Goal: Task Accomplishment & Management: Manage account settings

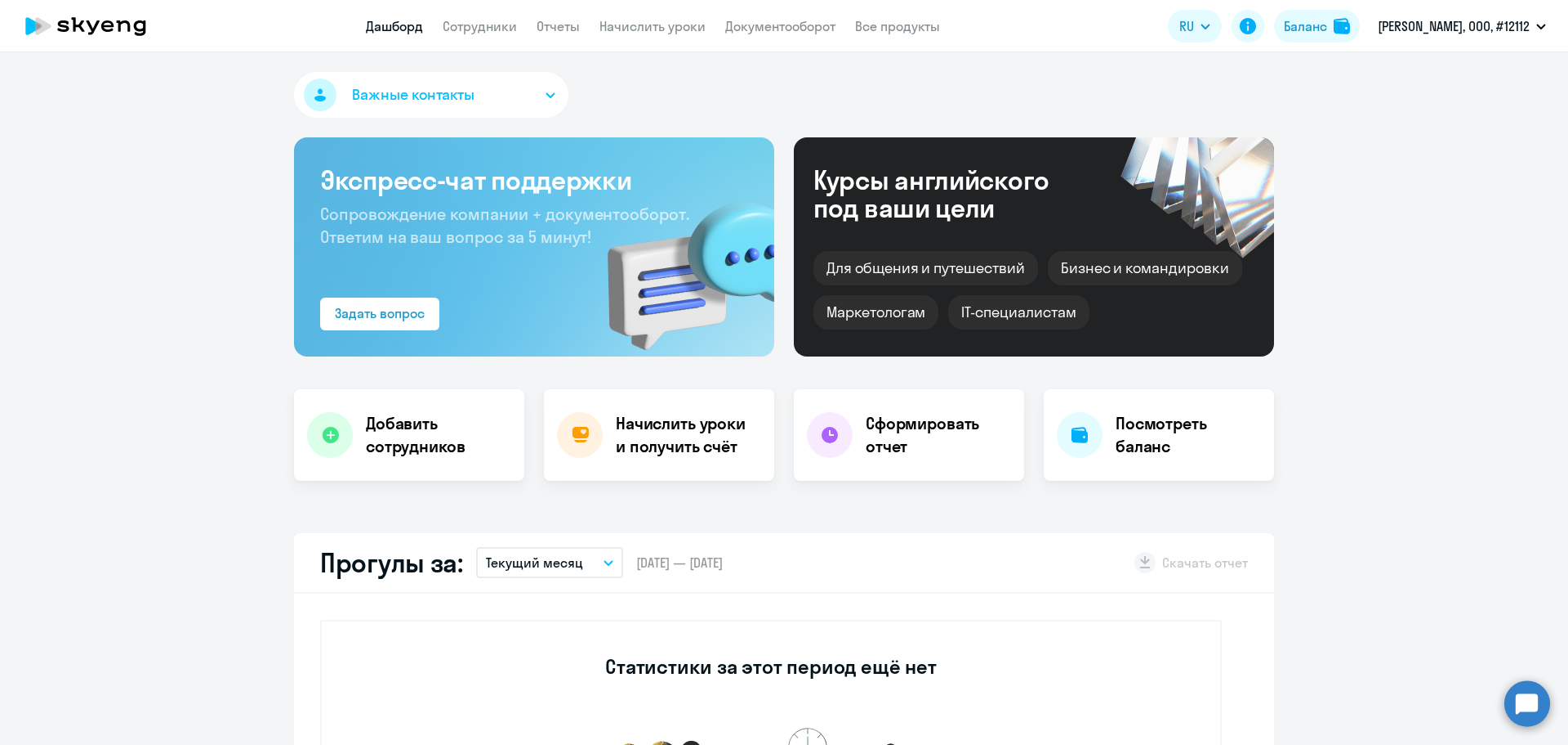
select select "30"
click at [1327, 26] on div "Баланс" at bounding box center [1305, 26] width 43 height 20
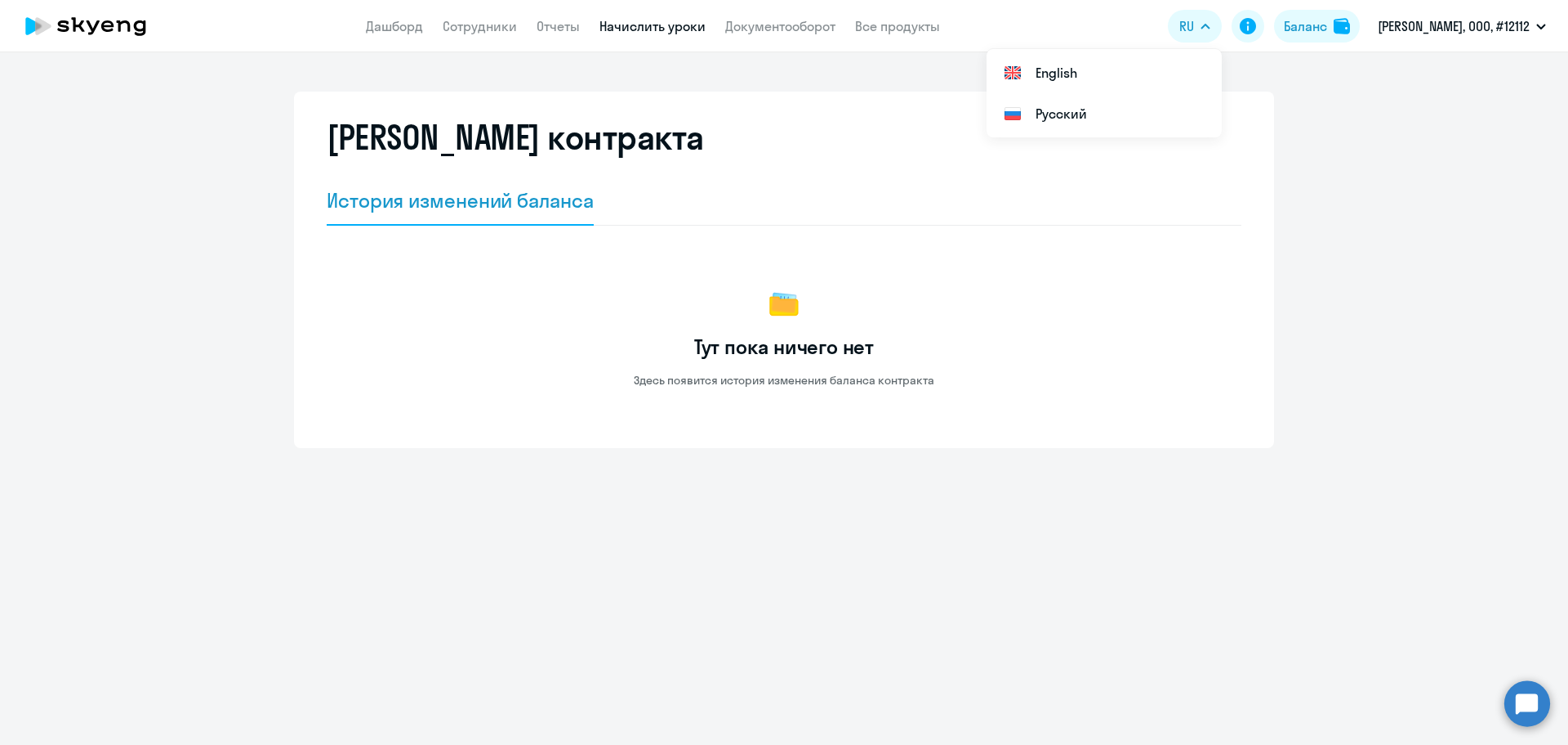
click at [679, 29] on link "Начислить уроки" at bounding box center [653, 26] width 106 height 16
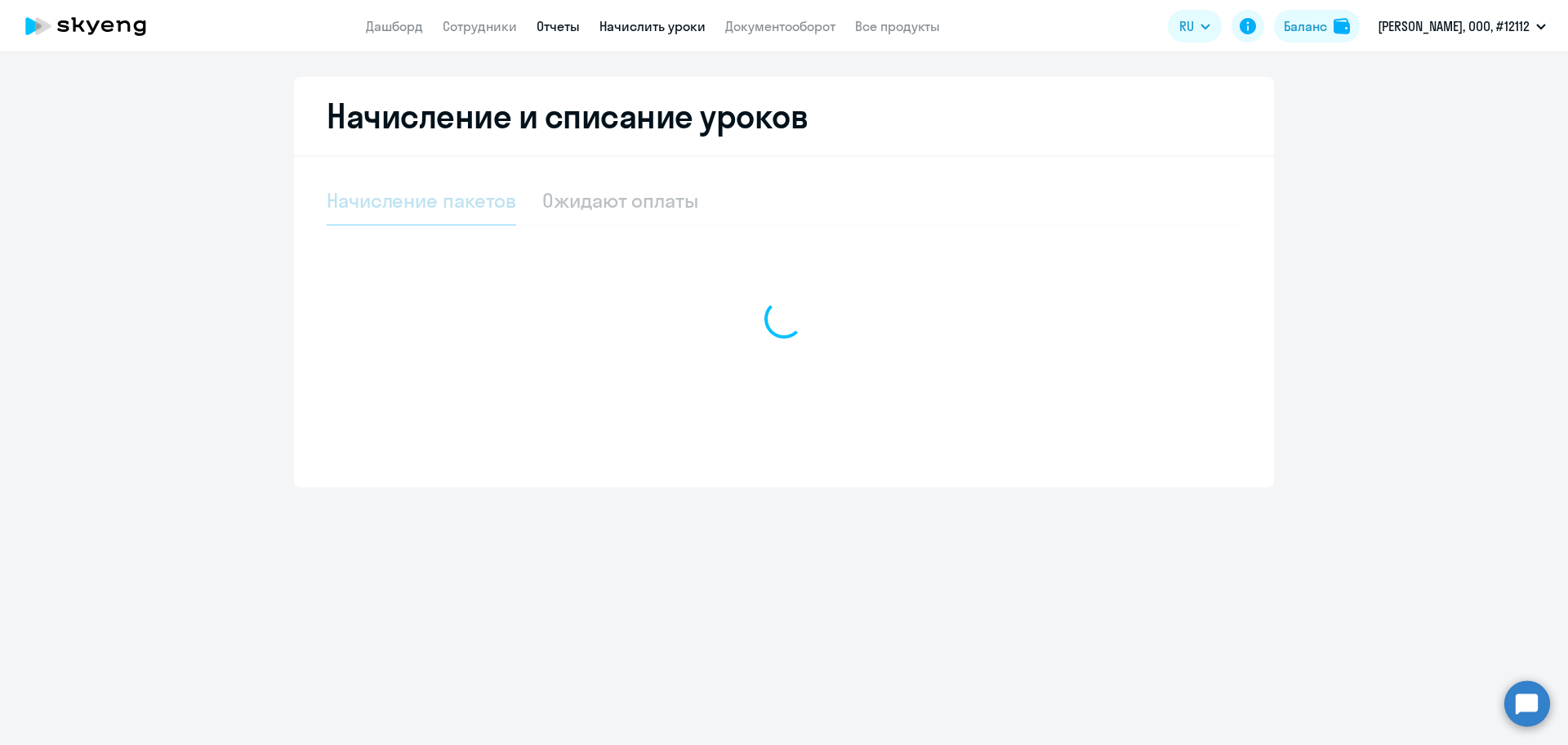
select select "10"
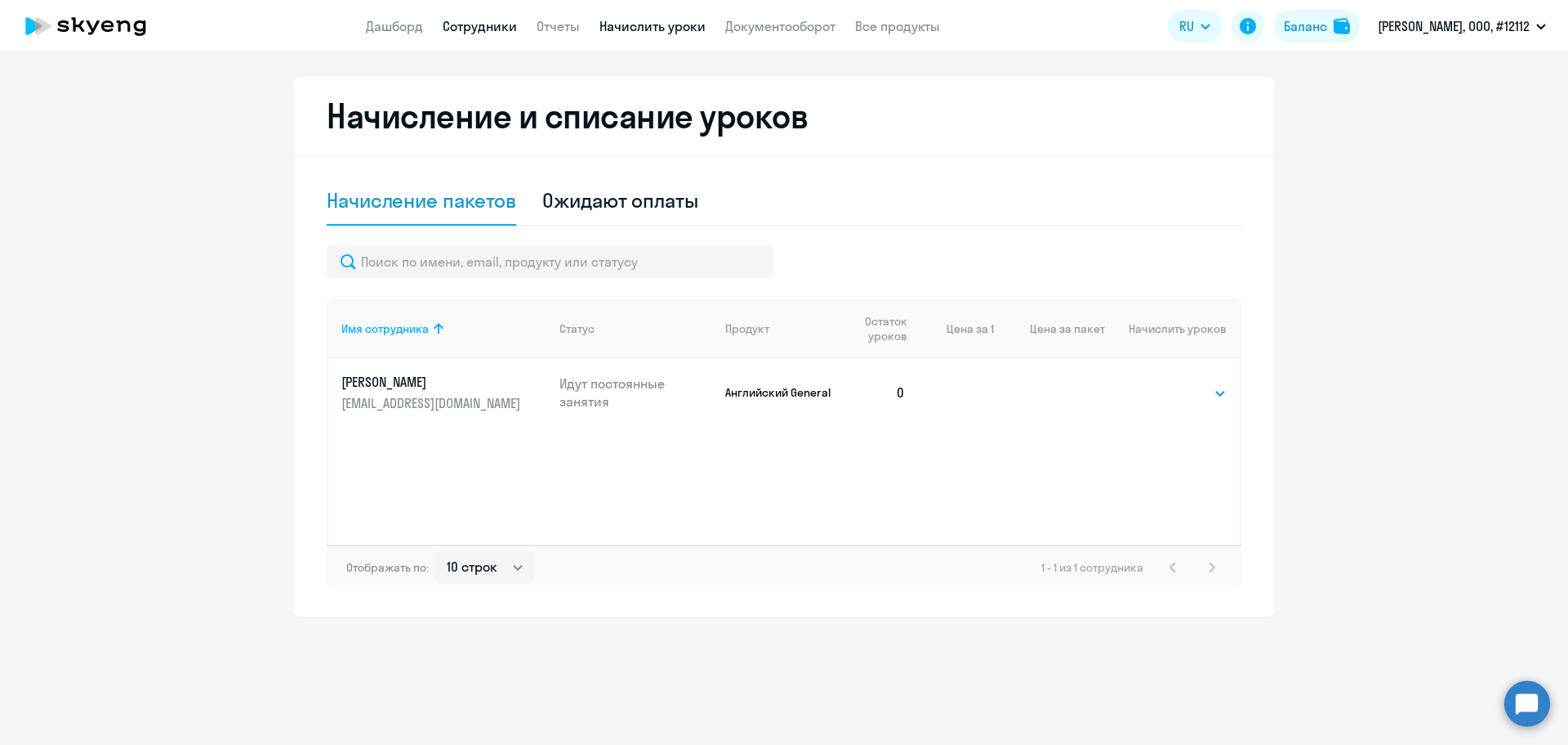
click at [492, 27] on link "Сотрудники" at bounding box center [480, 26] width 74 height 16
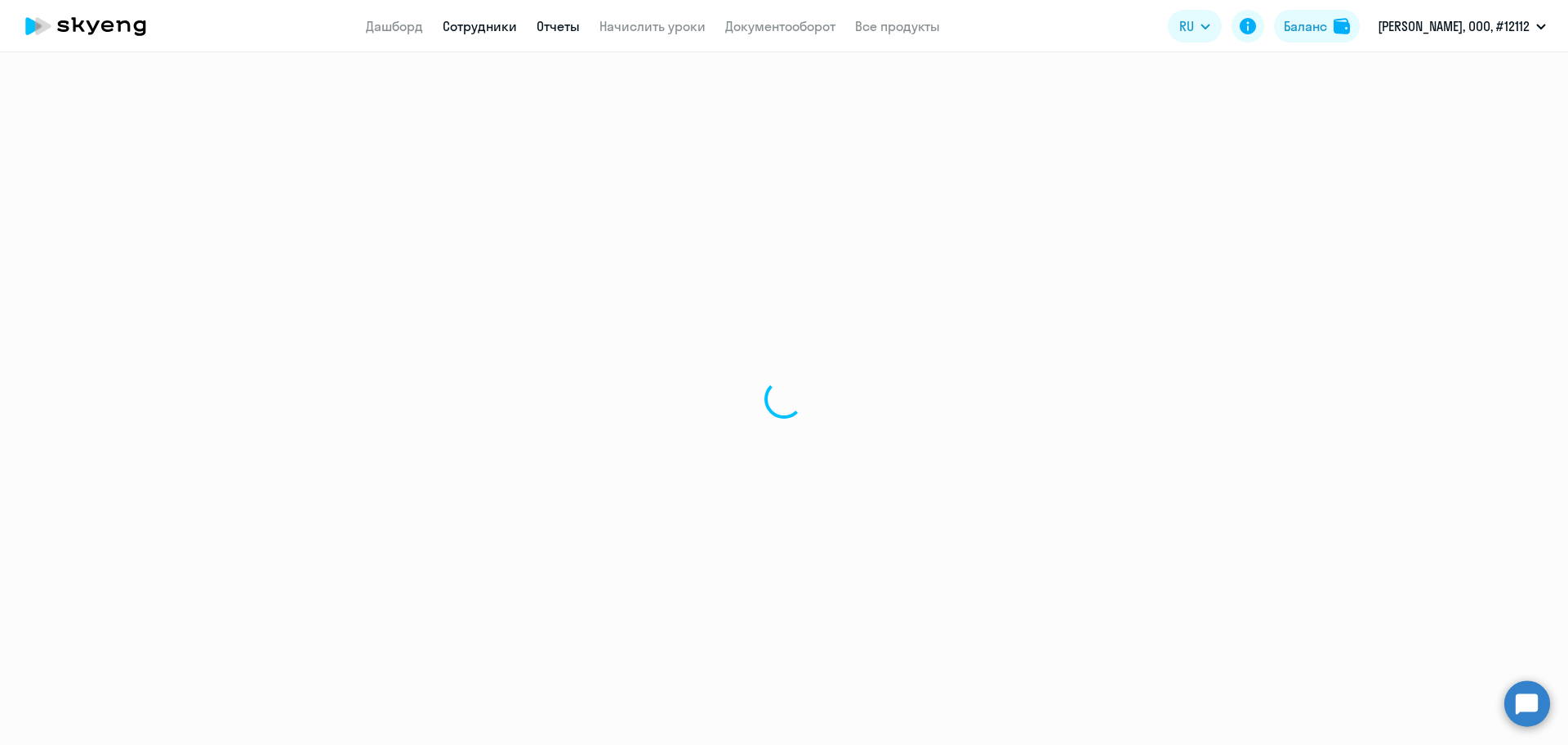
select select "30"
